Goal: Check status: Check status

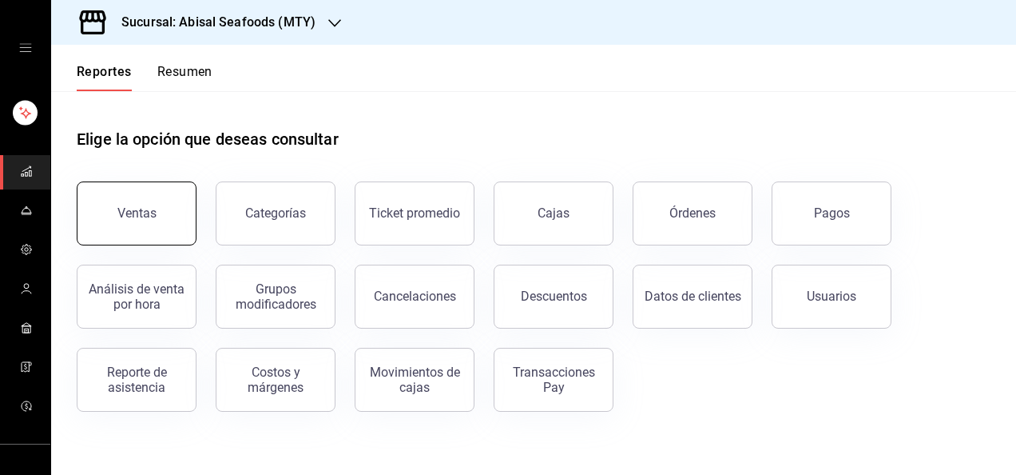
click at [131, 221] on button "Ventas" at bounding box center [137, 213] width 120 height 64
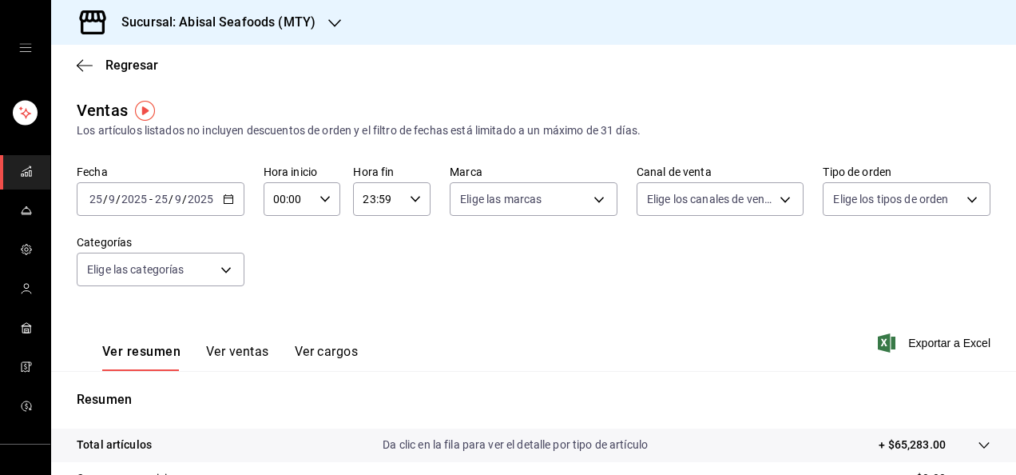
click at [142, 201] on input "2025" at bounding box center [134, 199] width 27 height 13
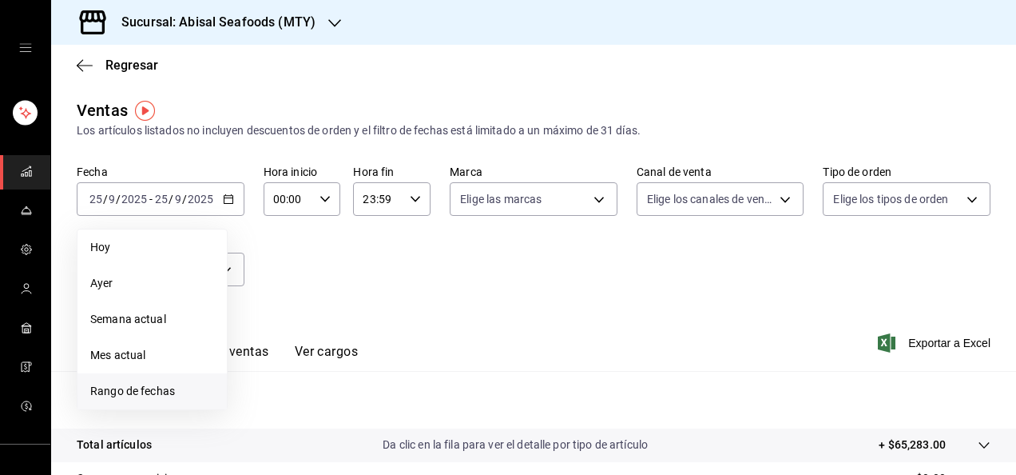
click at [165, 405] on li "Rango de fechas" at bounding box center [152, 391] width 149 height 36
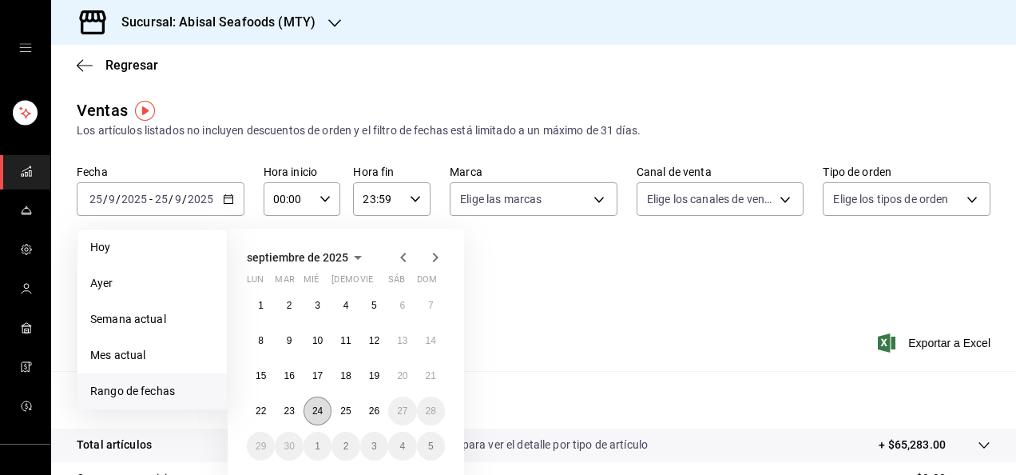
click at [314, 411] on abbr "24" at bounding box center [317, 410] width 10 height 11
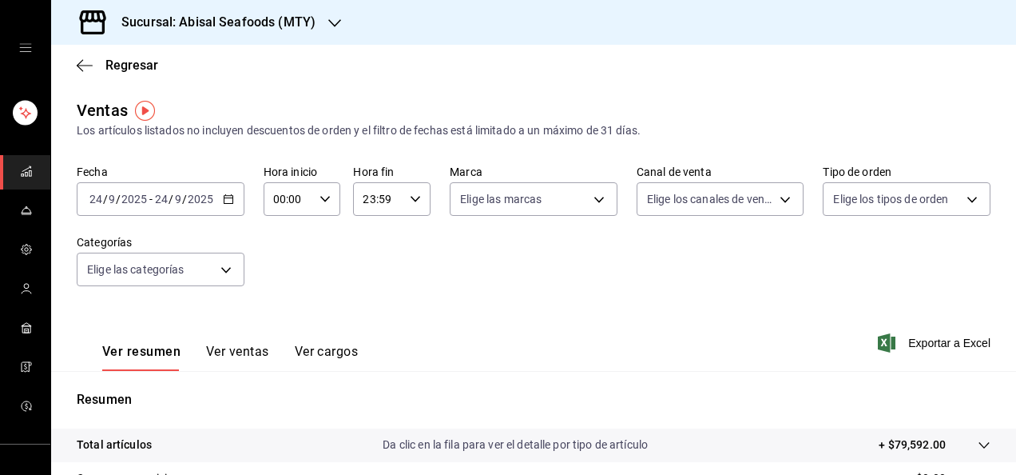
click at [551, 318] on div "Ver resumen Ver ventas Ver cargos Exportar a Excel" at bounding box center [533, 338] width 965 height 66
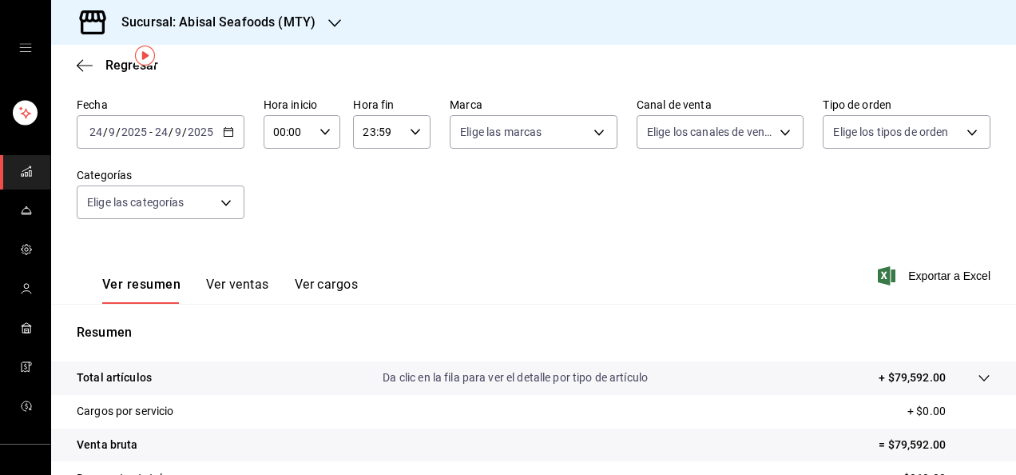
scroll to position [35, 0]
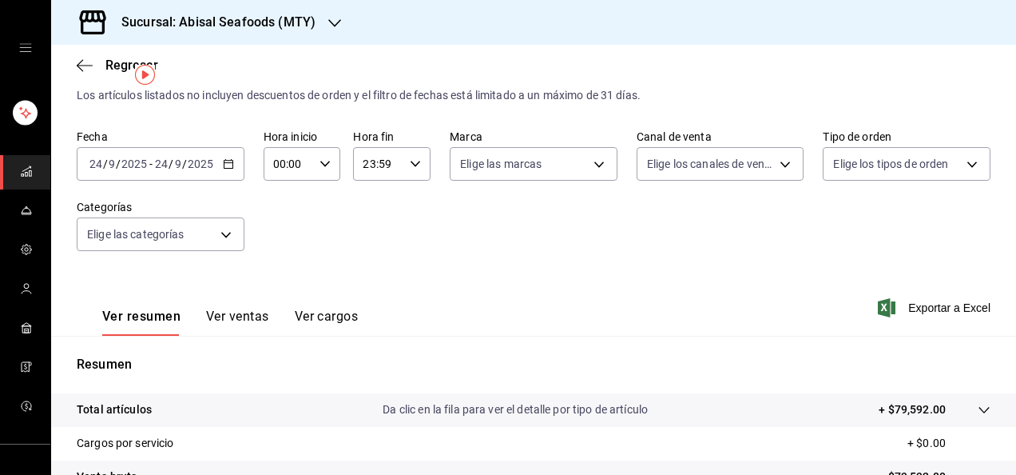
click at [185, 171] on div "[DATE] [DATE] - [DATE] [DATE]" at bounding box center [161, 164] width 168 height 34
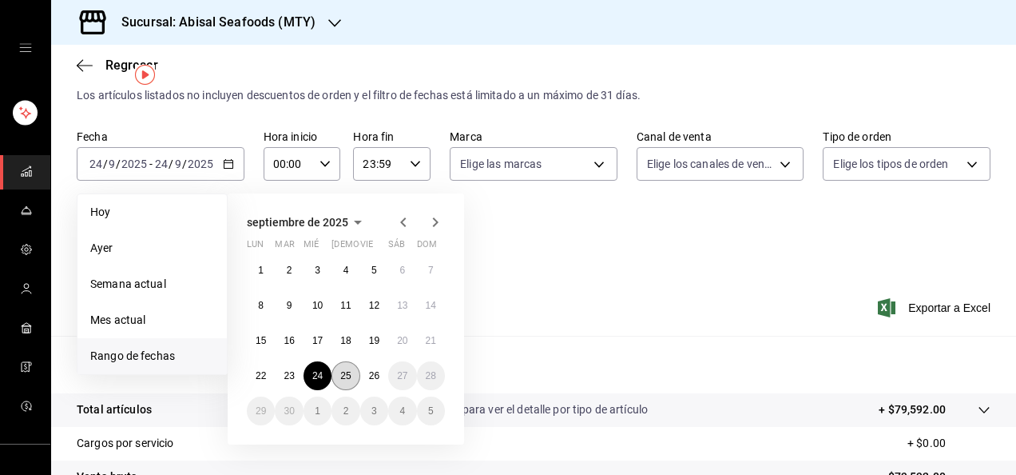
click at [344, 379] on abbr "25" at bounding box center [345, 375] width 10 height 11
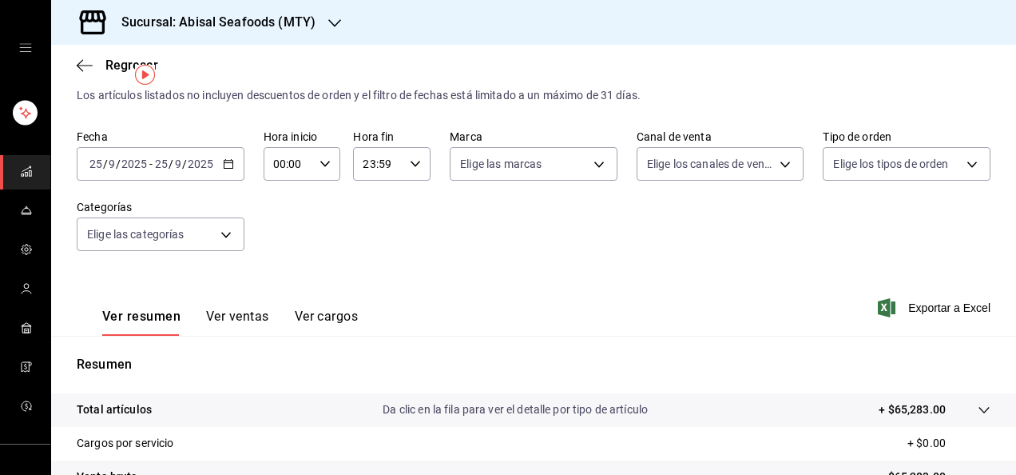
click at [495, 292] on div "Ver resumen Ver ventas Ver cargos Exportar a Excel" at bounding box center [533, 303] width 965 height 66
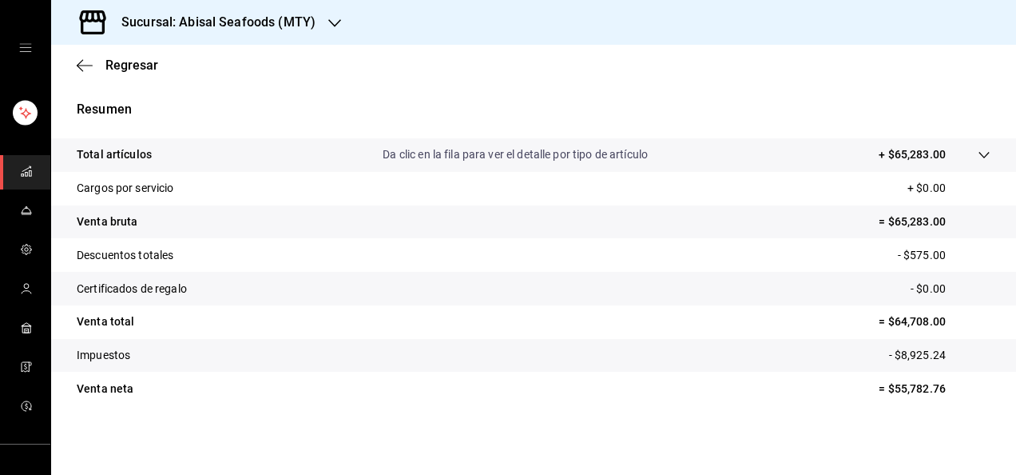
scroll to position [291, 0]
click at [495, 336] on tr "Venta total = $64,708.00" at bounding box center [533, 321] width 965 height 34
